Goal: Task Accomplishment & Management: Complete application form

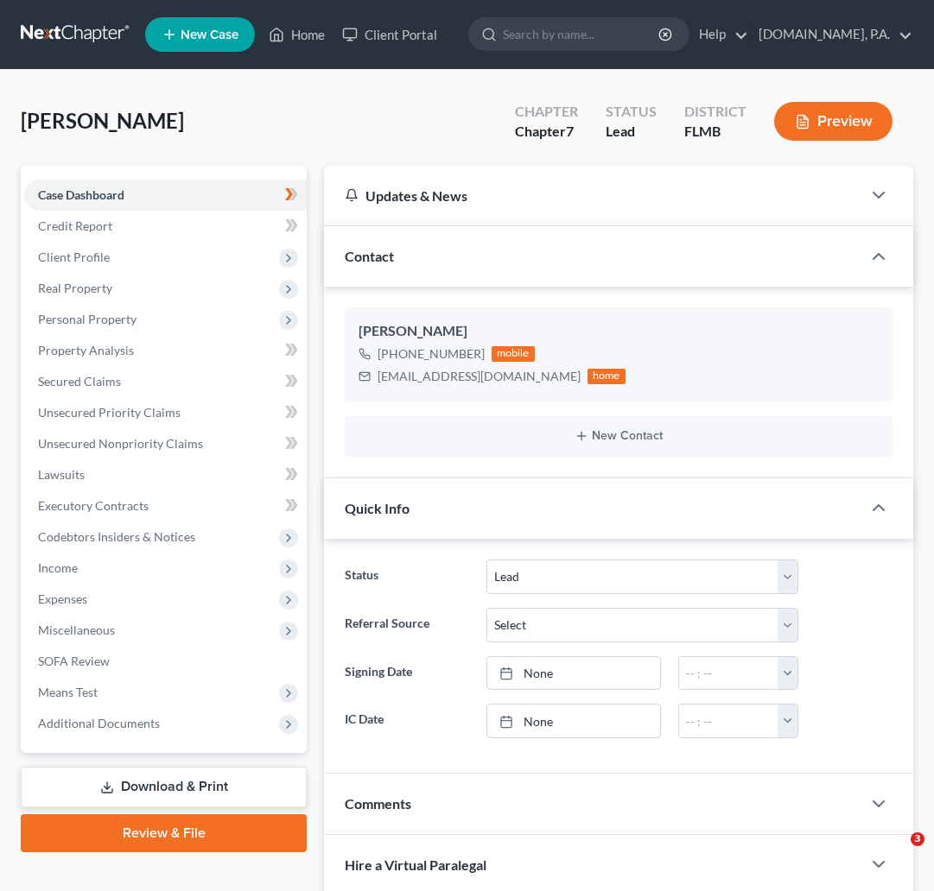
select select "4"
click at [55, 33] on link at bounding box center [76, 34] width 111 height 31
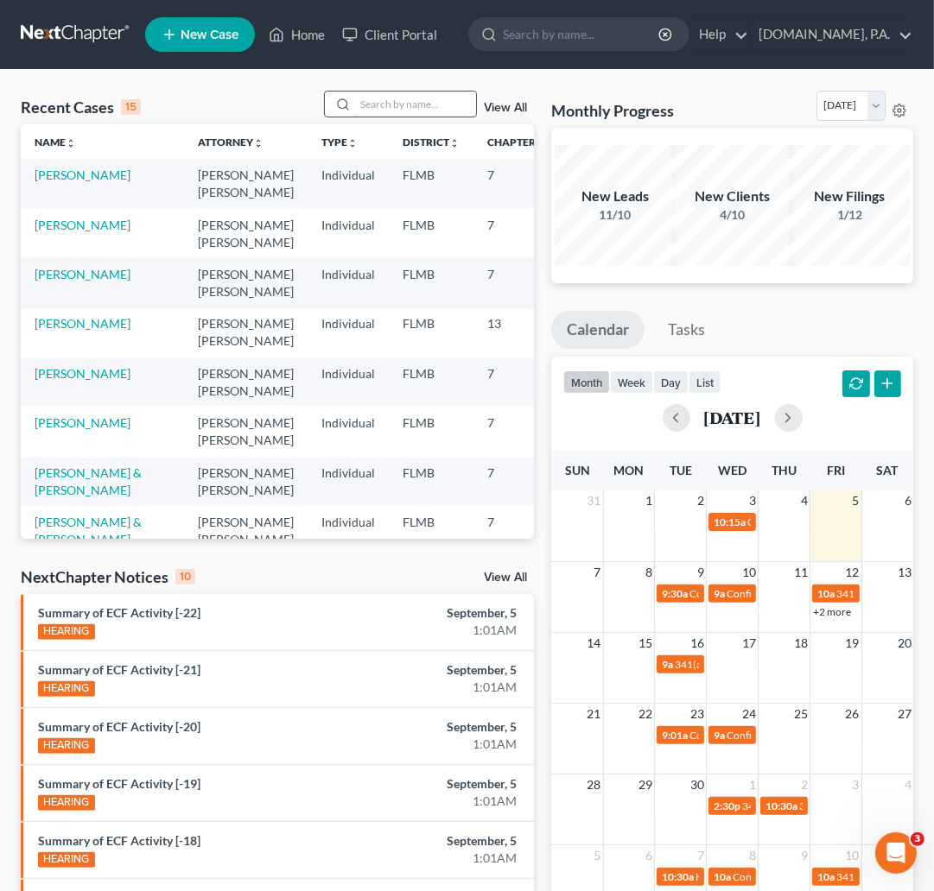
click at [408, 107] on input "search" at bounding box center [415, 104] width 121 height 25
type input "cordoba"
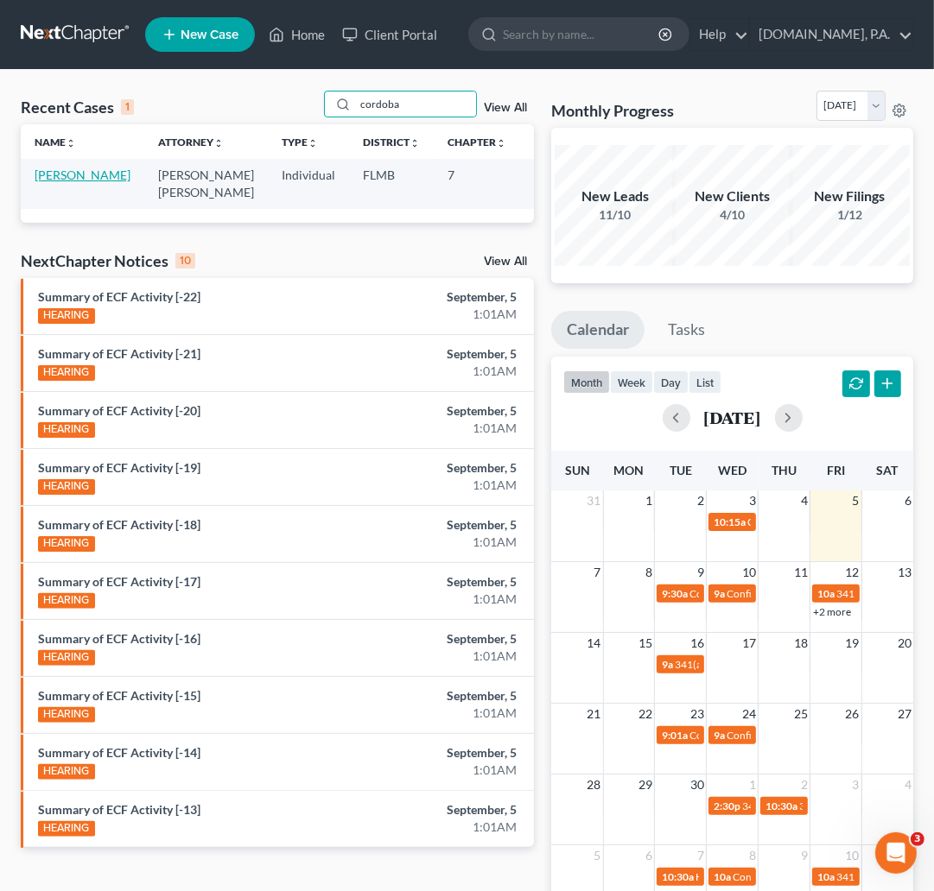
click at [61, 175] on link "[PERSON_NAME]" at bounding box center [83, 175] width 96 height 15
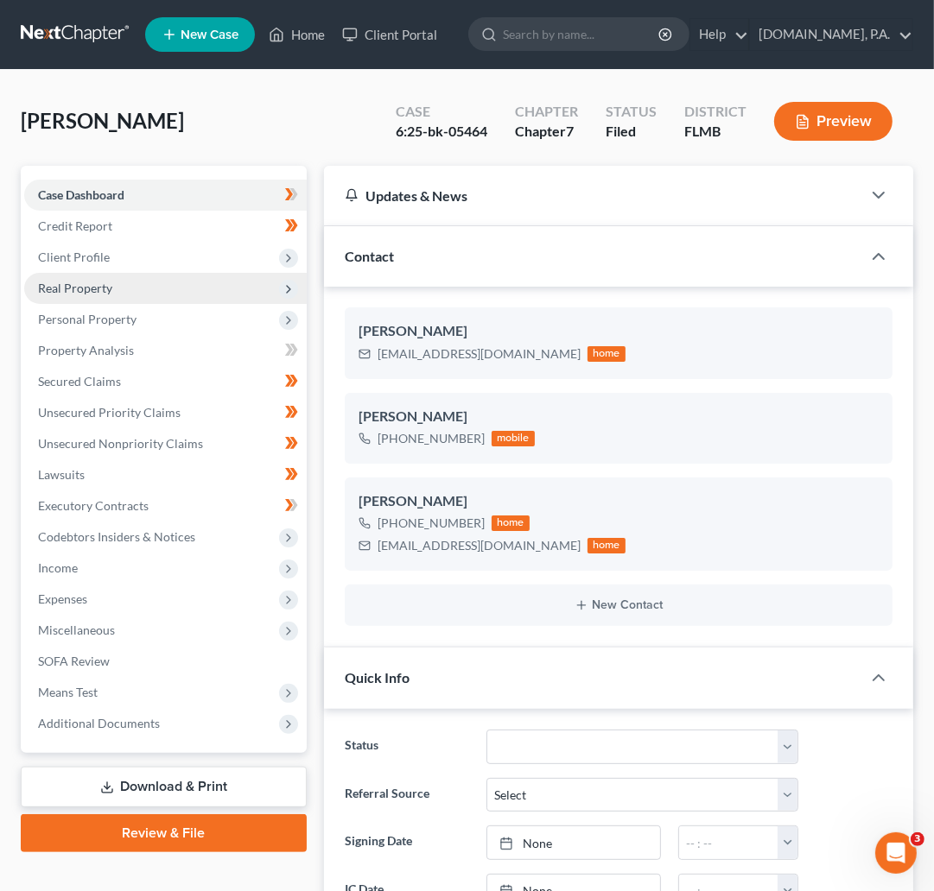
click at [98, 293] on span "Real Property" at bounding box center [75, 288] width 74 height 15
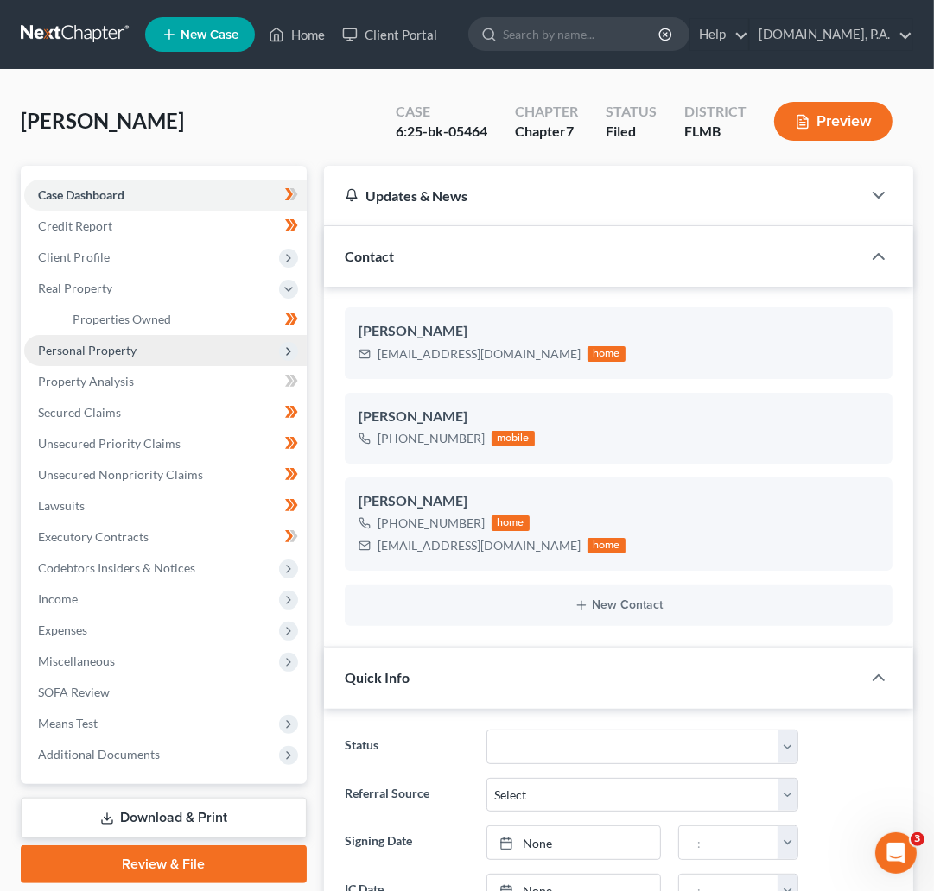
click at [112, 351] on span "Personal Property" at bounding box center [87, 350] width 98 height 15
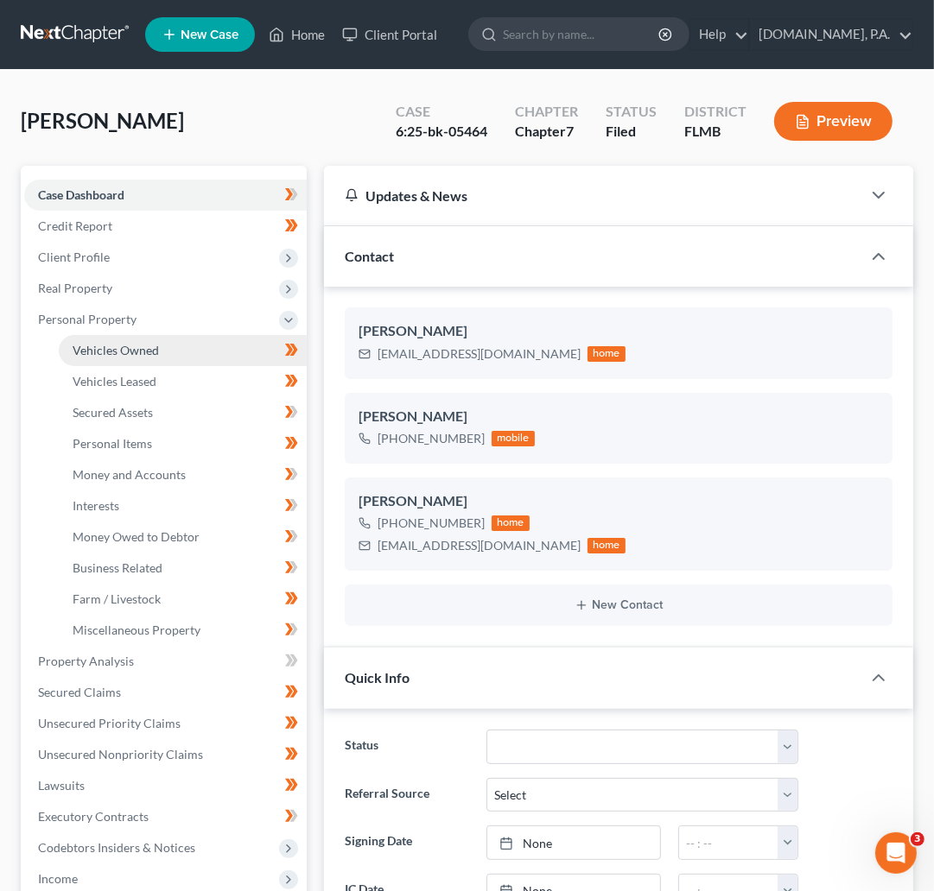
click at [147, 347] on span "Vehicles Owned" at bounding box center [116, 350] width 86 height 15
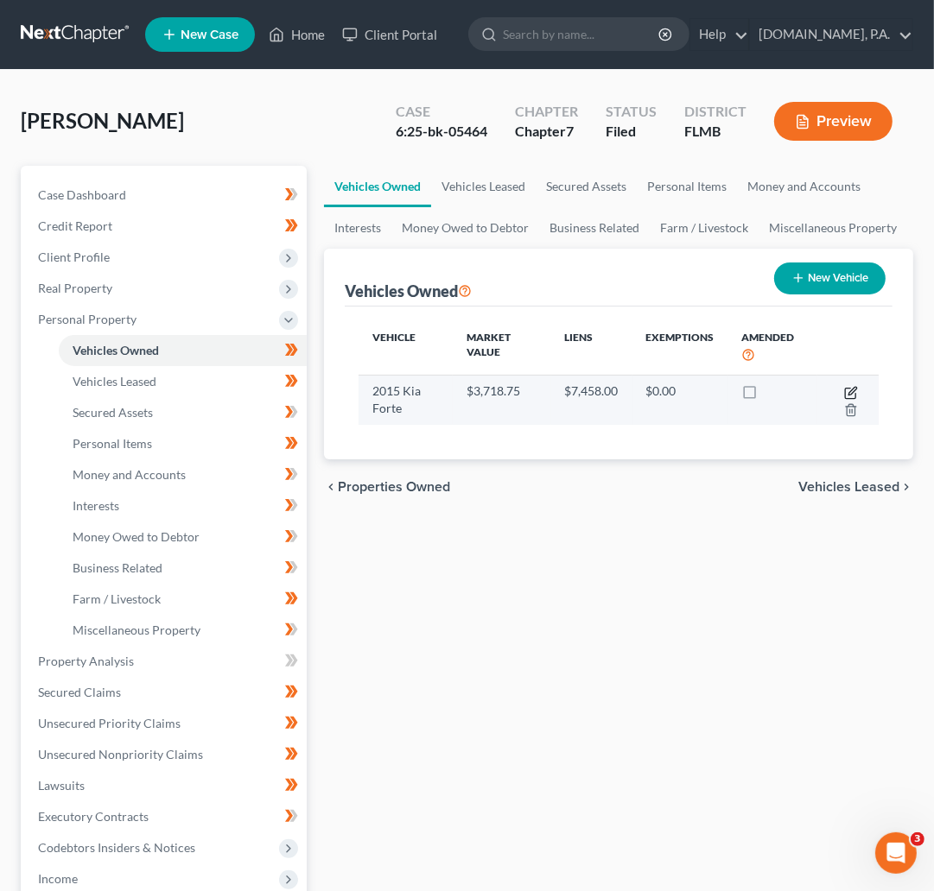
click at [854, 389] on icon "button" at bounding box center [851, 393] width 14 height 14
select select "0"
select select "11"
select select "3"
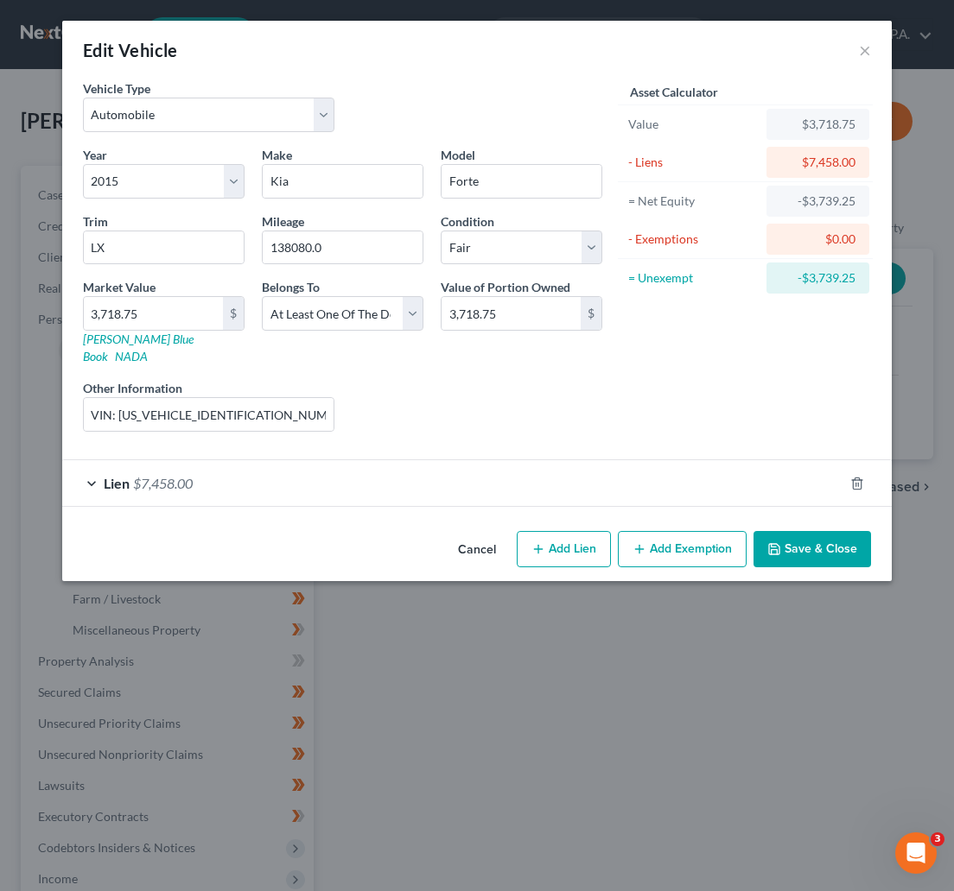
click at [94, 469] on div "Lien $7,458.00" at bounding box center [452, 483] width 781 height 46
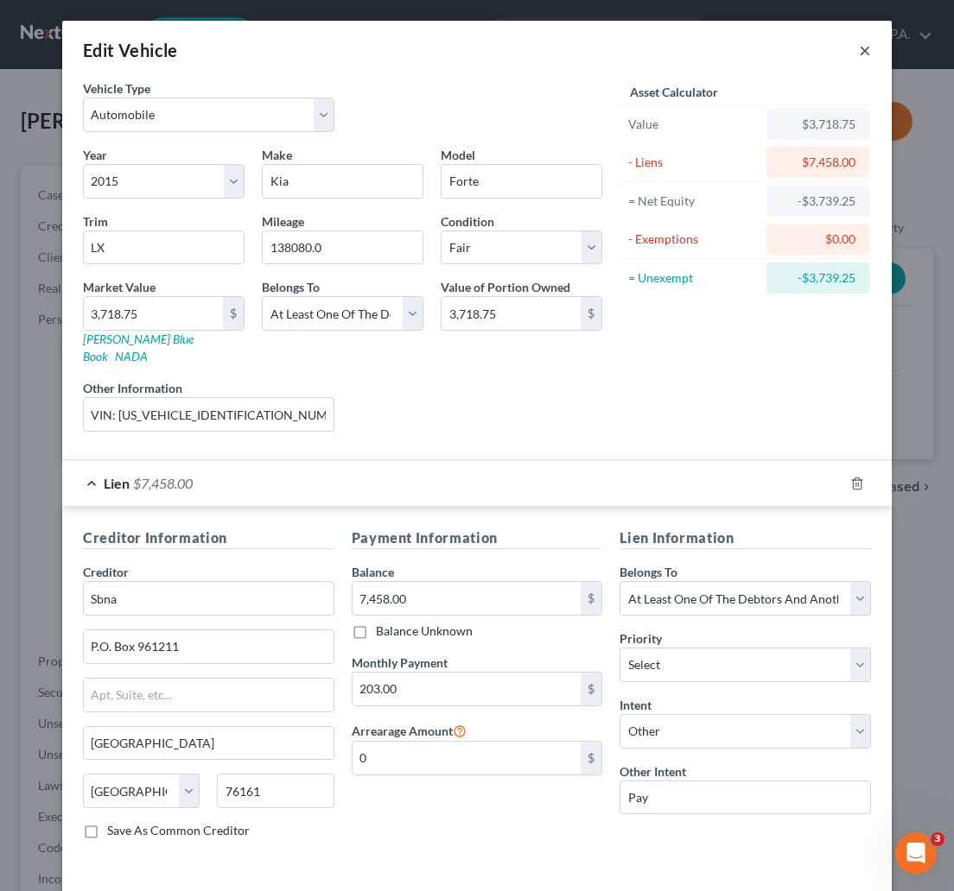
click at [847, 49] on div "Edit Vehicle ×" at bounding box center [476, 50] width 829 height 59
drag, startPoint x: 340, startPoint y: 10, endPoint x: 361, endPoint y: 12, distance: 20.9
click at [340, 10] on div "Edit Vehicle × Vehicle Type Select Automobile Truck Trailer Watercraft Aircraft…" at bounding box center [477, 445] width 954 height 891
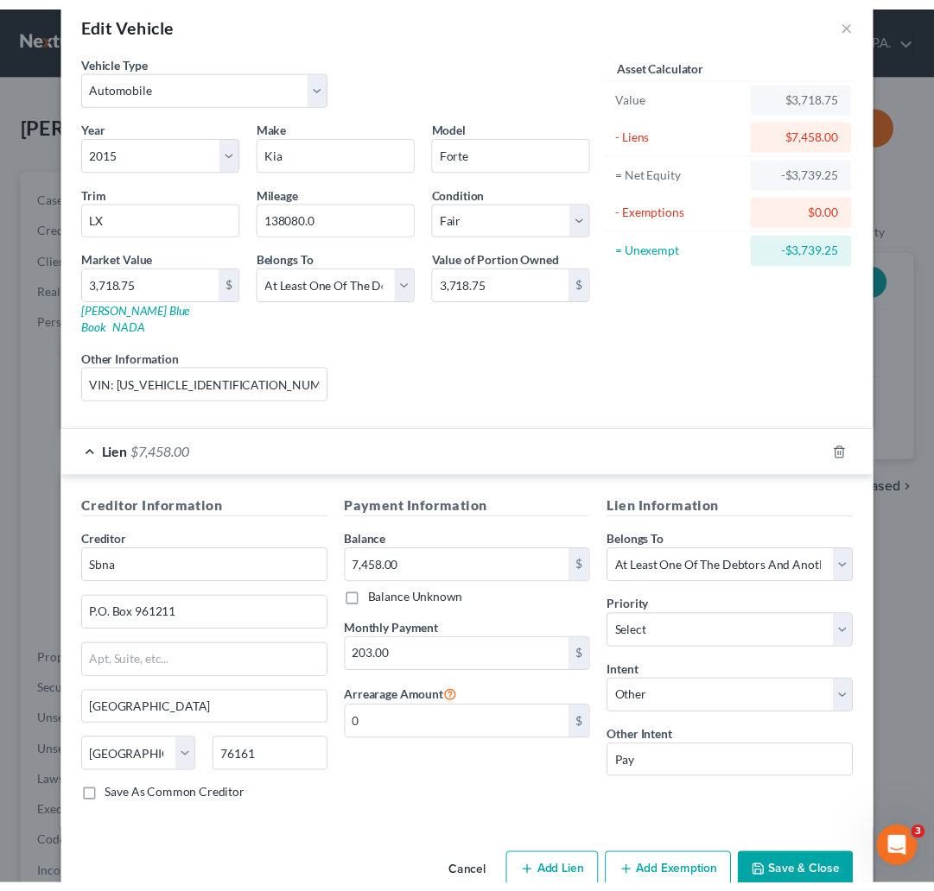
scroll to position [58, 0]
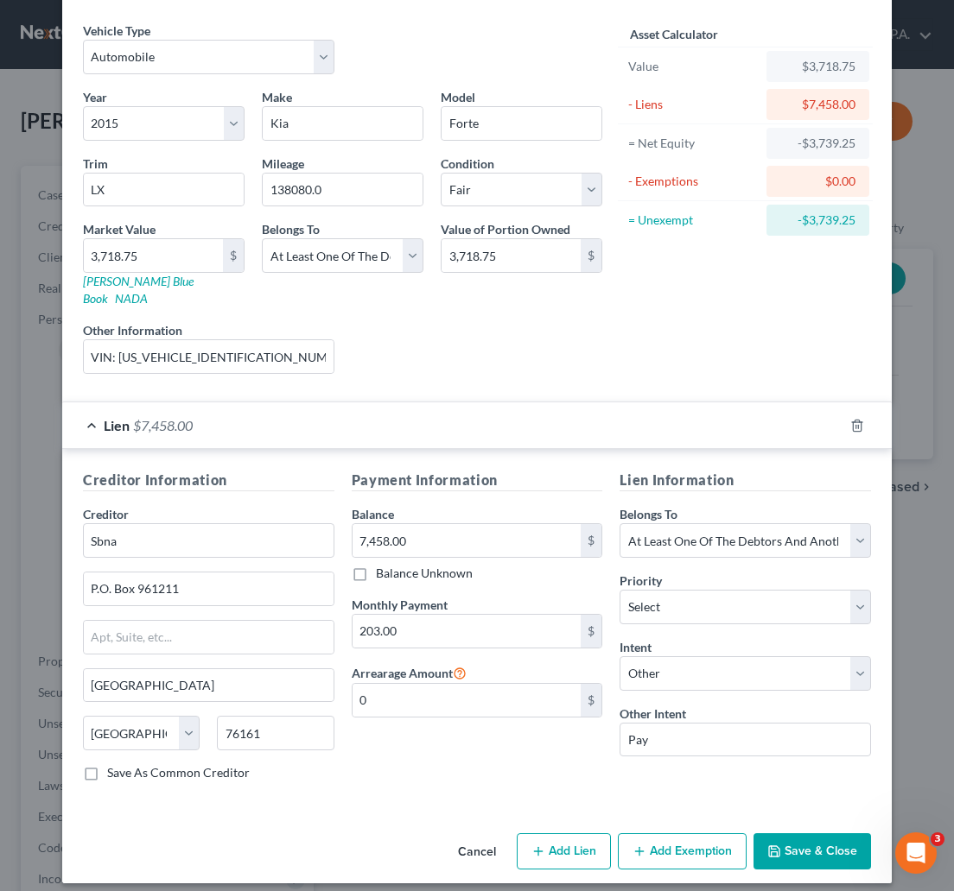
click at [464, 838] on button "Cancel" at bounding box center [477, 852] width 66 height 35
